Goal: Submit feedback/report problem

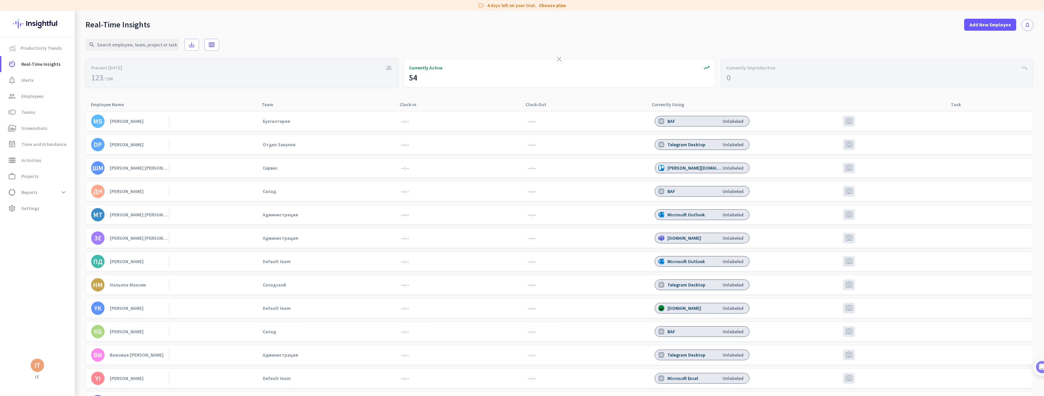
click at [113, 68] on span "Present [DATE]" at bounding box center [106, 67] width 31 height 7
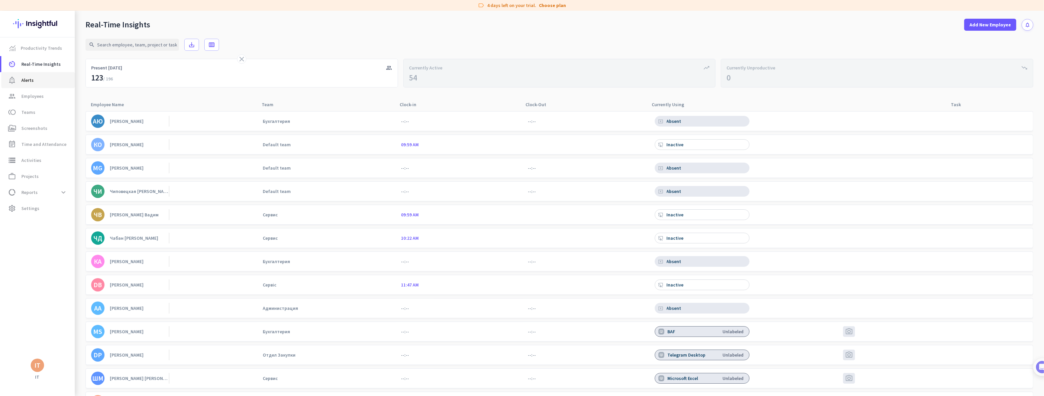
click at [30, 79] on span "Alerts" at bounding box center [27, 80] width 12 height 8
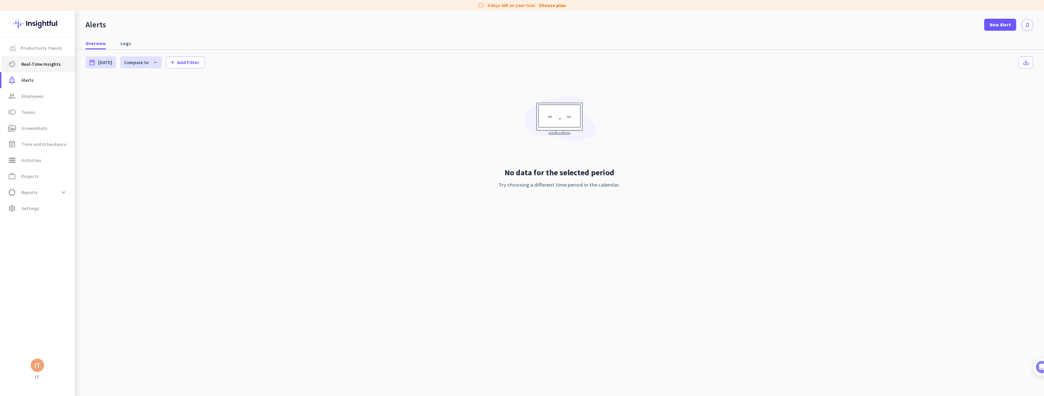
click at [32, 64] on span "Real-Time Insights" at bounding box center [40, 64] width 39 height 8
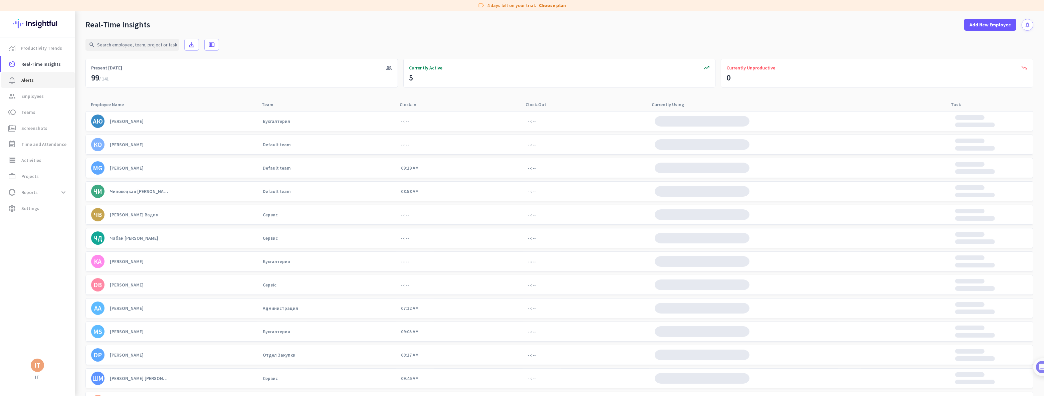
click at [40, 79] on span "notification_important Alerts" at bounding box center [38, 80] width 63 height 8
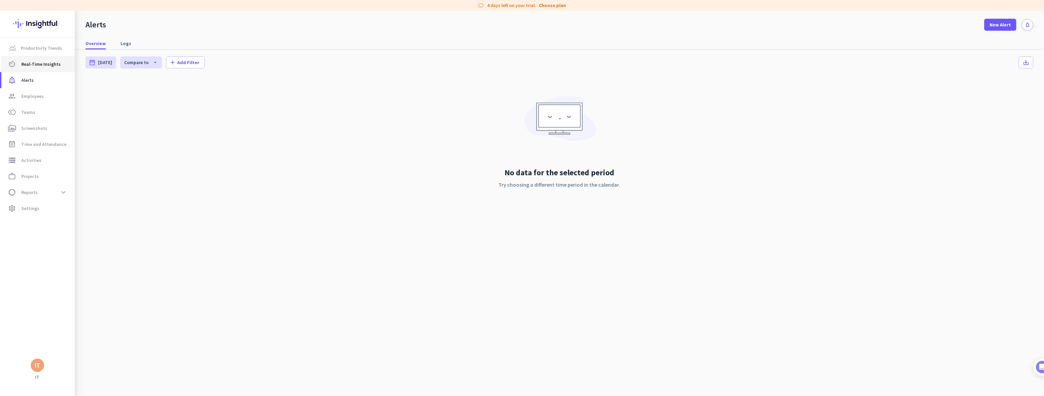
click at [40, 65] on span "Real-Time Insights" at bounding box center [40, 64] width 39 height 8
